Goal: Transaction & Acquisition: Download file/media

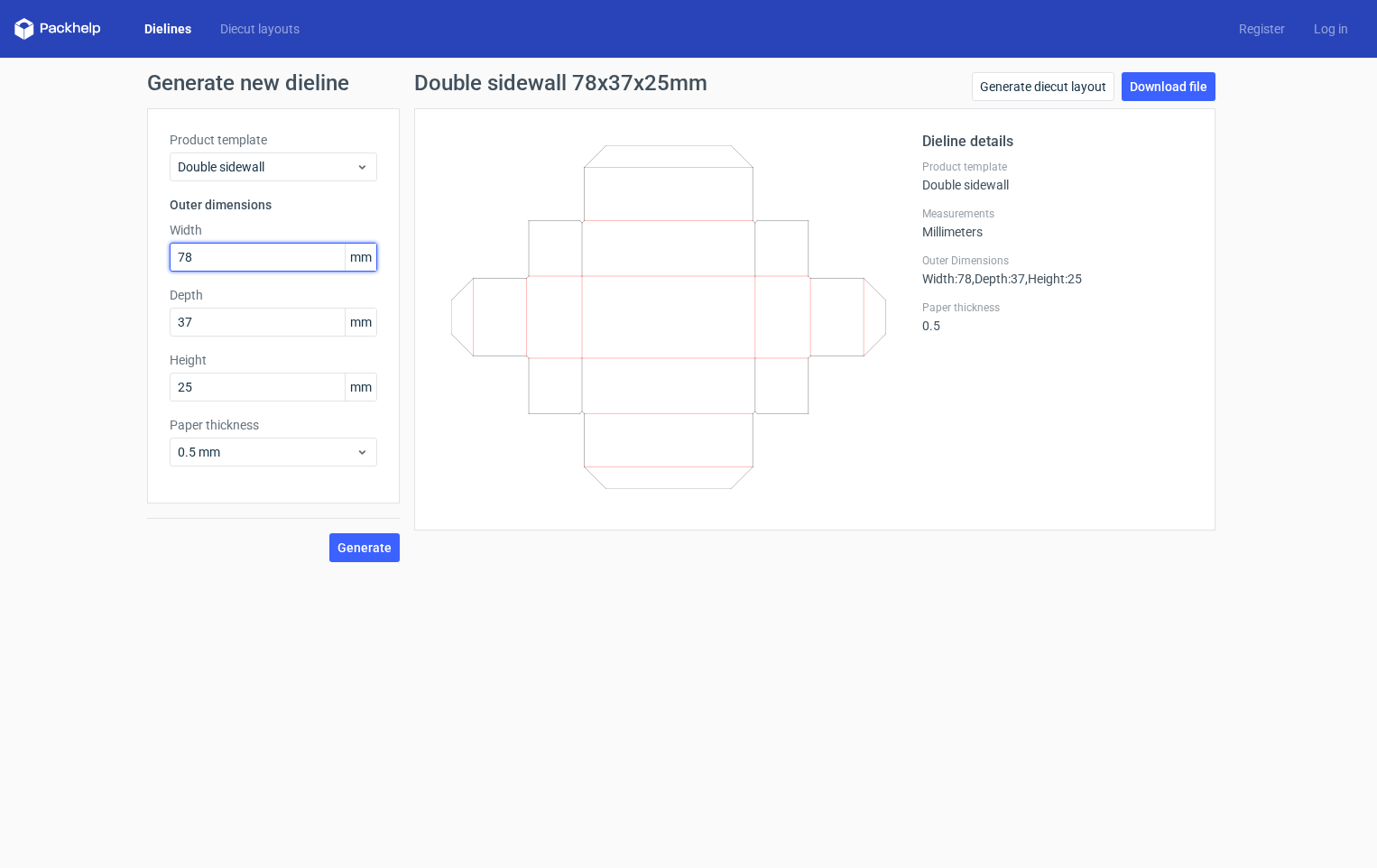
drag, startPoint x: 0, startPoint y: 0, endPoint x: 120, endPoint y: 285, distance: 309.2
click at [128, 285] on div "Generate new dieline Product template Double sidewall Outer dimensions Width 78…" at bounding box center [688, 317] width 1377 height 519
type input "81"
type input "40"
click at [301, 255] on input "81" at bounding box center [273, 257] width 207 height 29
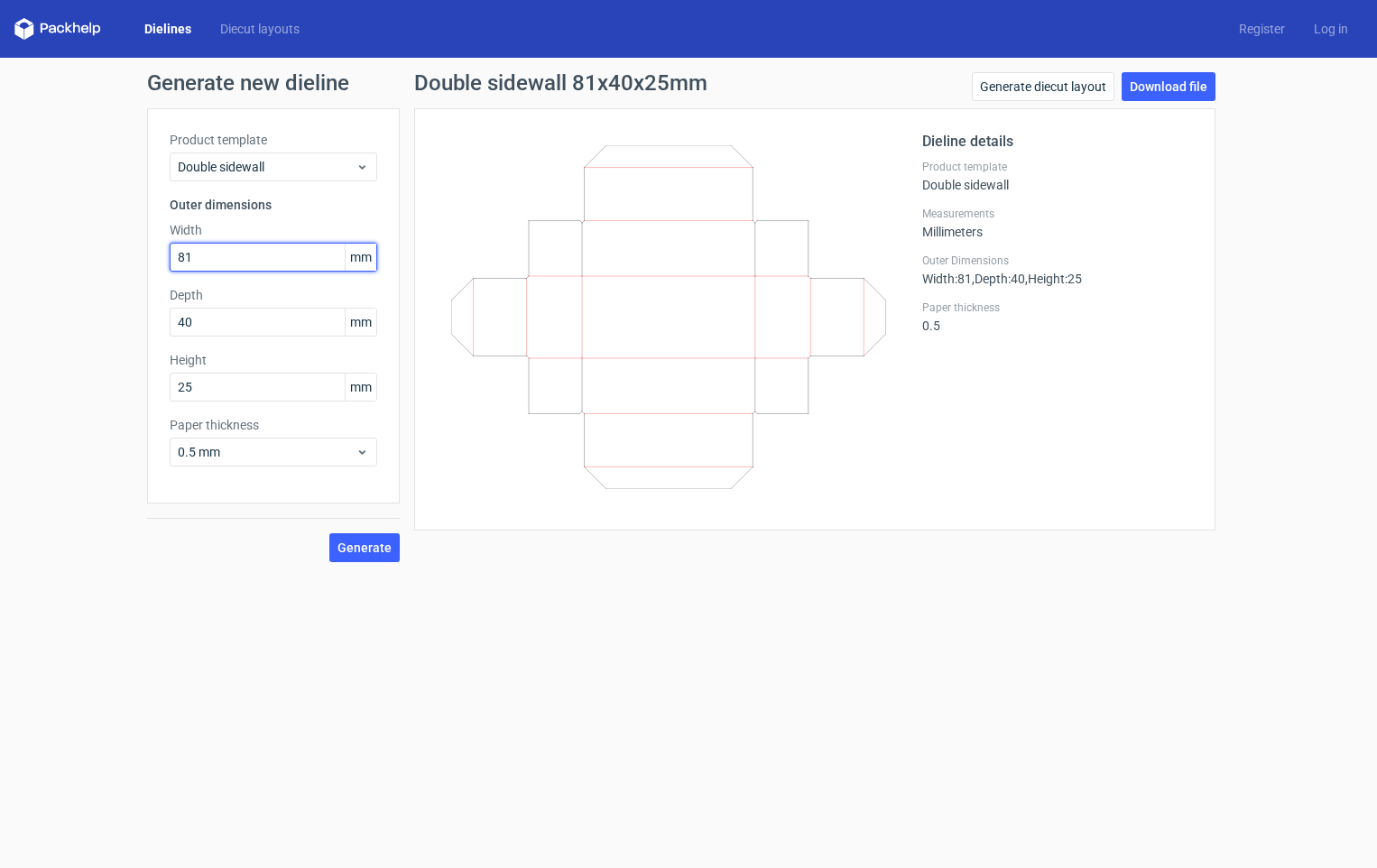
drag, startPoint x: 209, startPoint y: 257, endPoint x: 142, endPoint y: 283, distance: 71.9
click at [143, 283] on div "Generate new dieline Product template Double sidewall Outer dimensions Width 81…" at bounding box center [688, 317] width 1377 height 519
type input "81"
click at [383, 548] on span "Generate" at bounding box center [364, 547] width 54 height 12
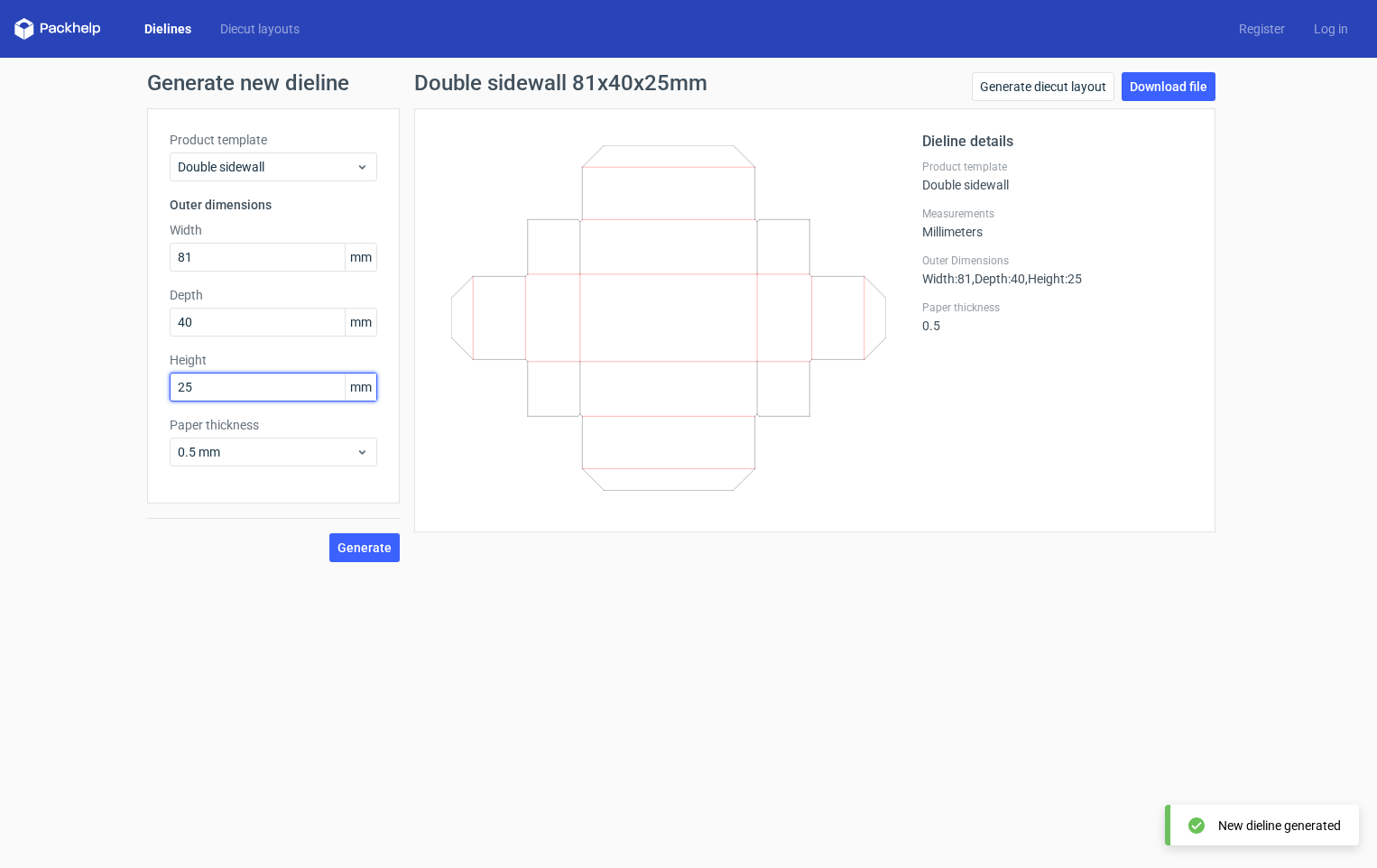
drag, startPoint x: 217, startPoint y: 379, endPoint x: 132, endPoint y: 398, distance: 87.1
click at [132, 398] on div "Generate new dieline Product template Double sidewall Outer dimensions Width 81…" at bounding box center [688, 317] width 1377 height 519
type input "26"
click at [382, 542] on span "Generate" at bounding box center [364, 547] width 54 height 12
click at [356, 544] on span "Generate" at bounding box center [364, 547] width 54 height 12
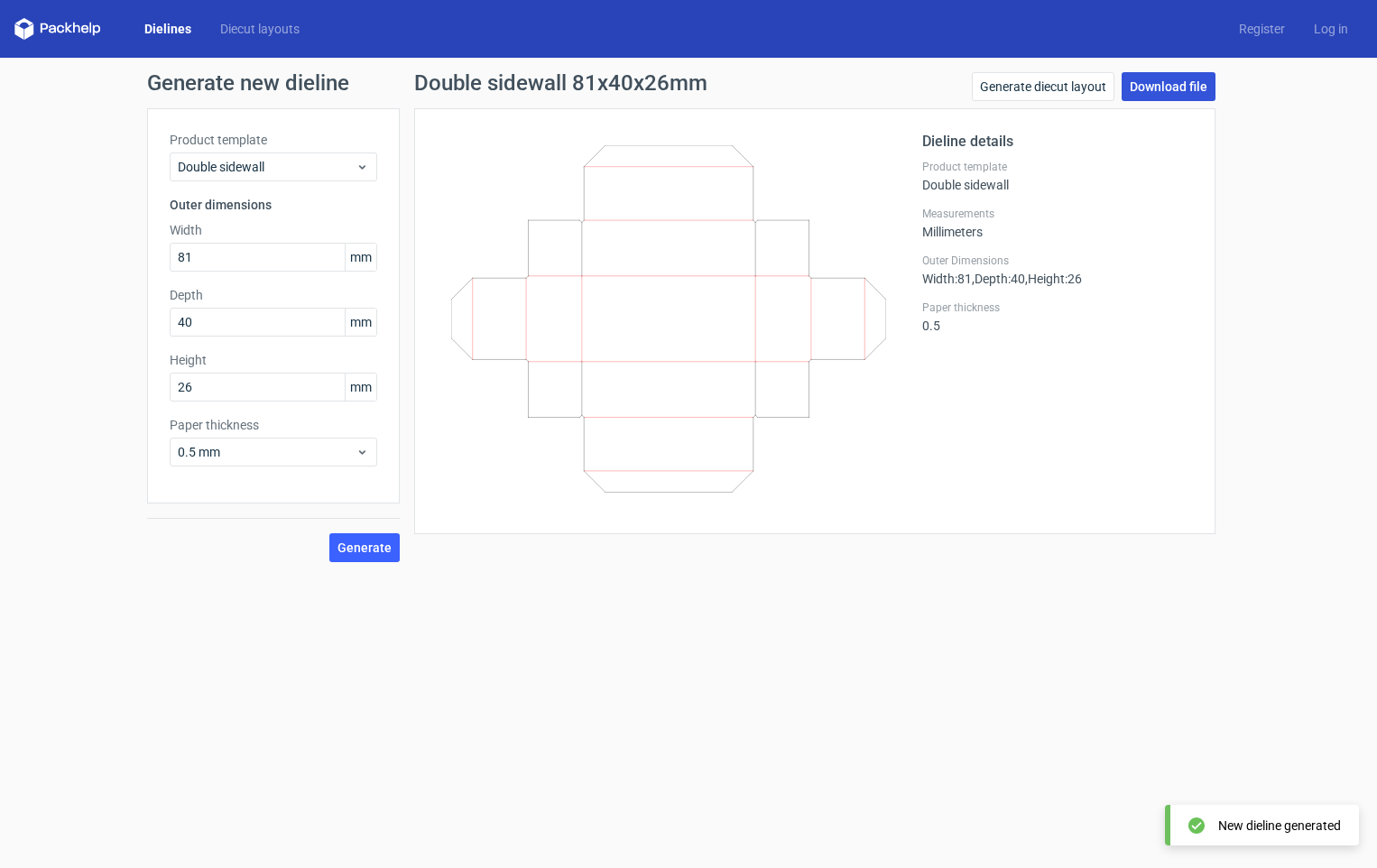
click at [1174, 79] on link "Download file" at bounding box center [1169, 87] width 94 height 29
